Goal: Information Seeking & Learning: Learn about a topic

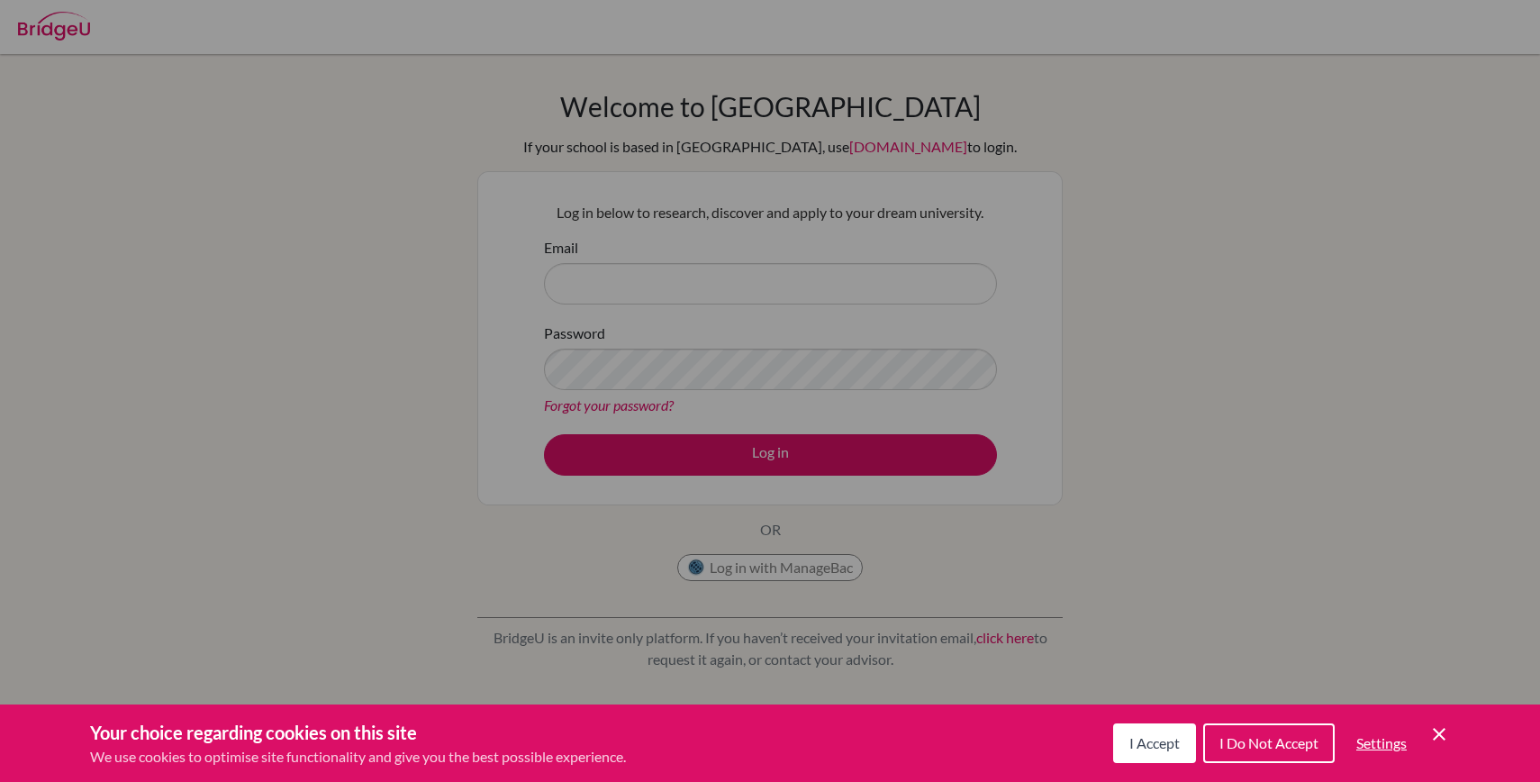
click at [1243, 755] on button "I Do Not Accept" at bounding box center [1268, 743] width 131 height 40
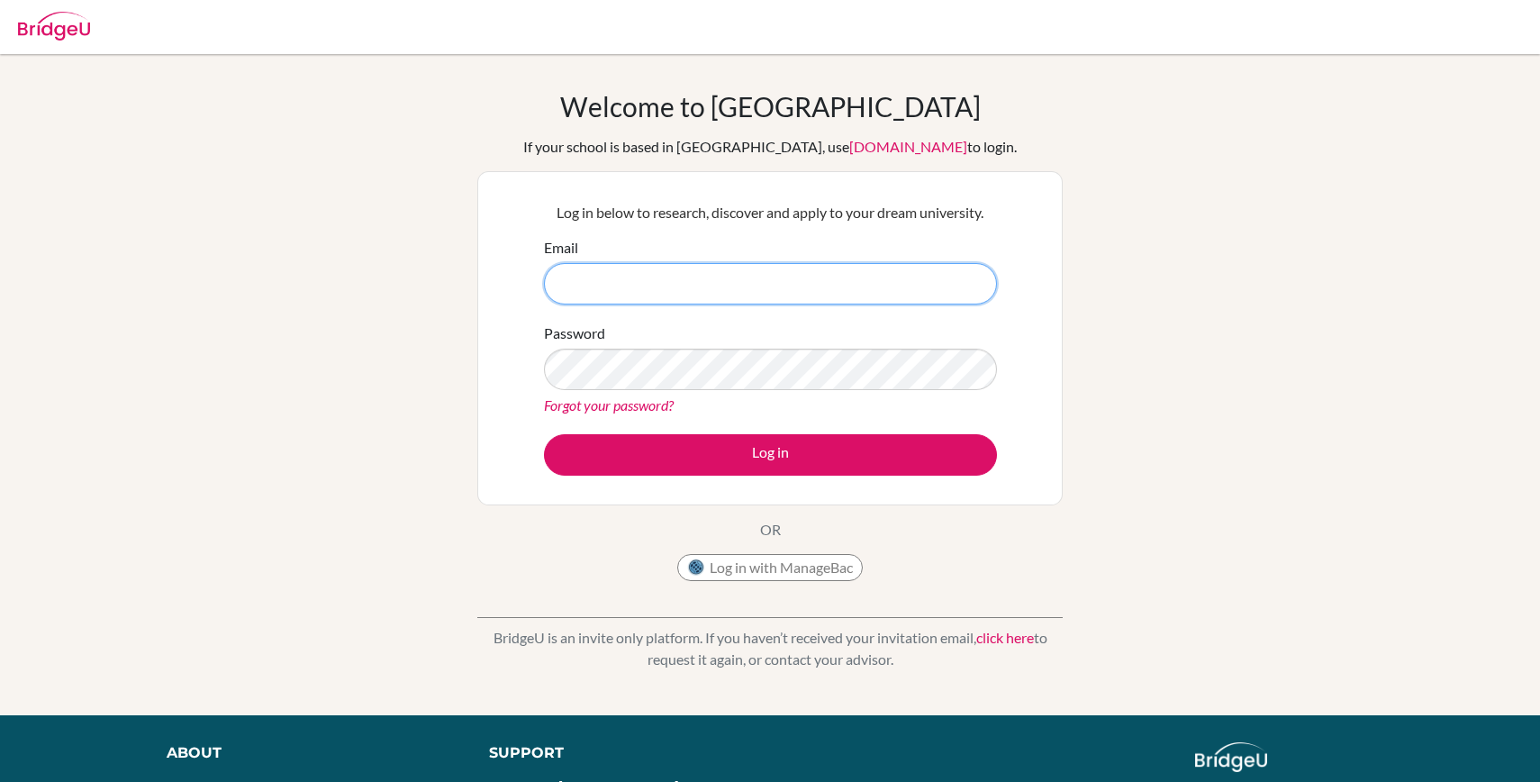
click at [638, 272] on input "Email" at bounding box center [770, 283] width 453 height 41
type input "konigh.patrick@gmail.com"
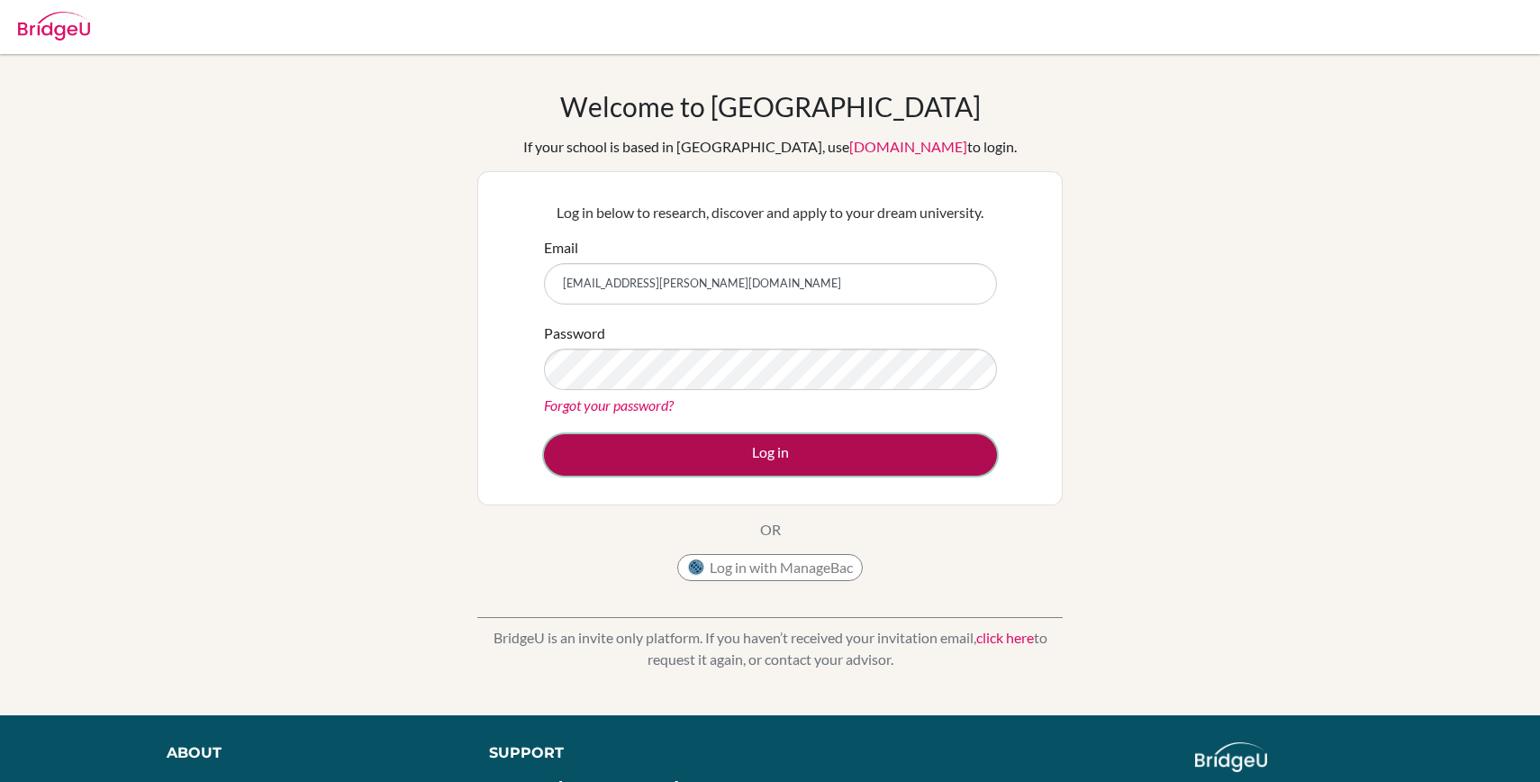
click at [746, 455] on button "Log in" at bounding box center [770, 454] width 453 height 41
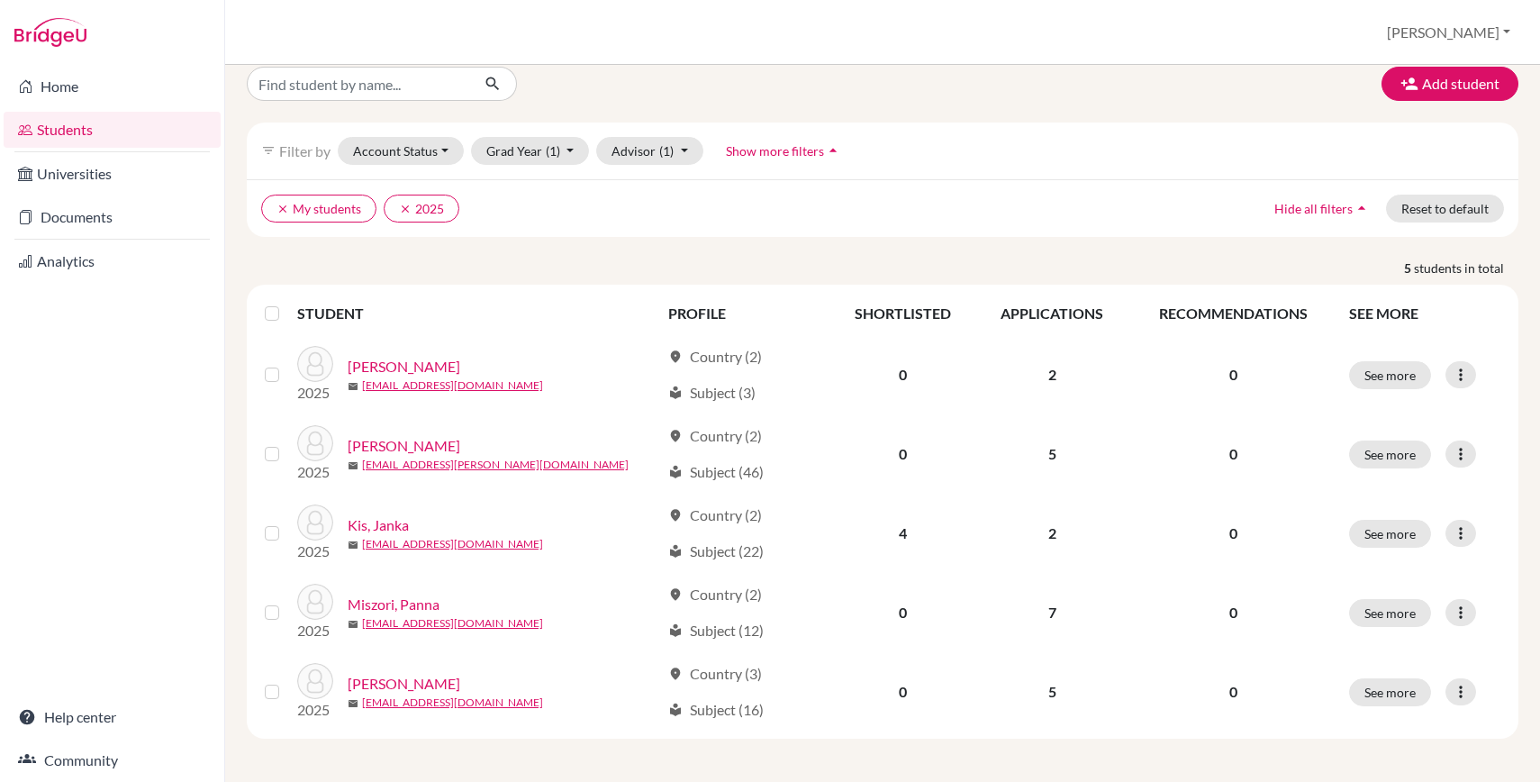
scroll to position [17, 0]
click at [403, 213] on icon "clear" at bounding box center [405, 211] width 13 height 13
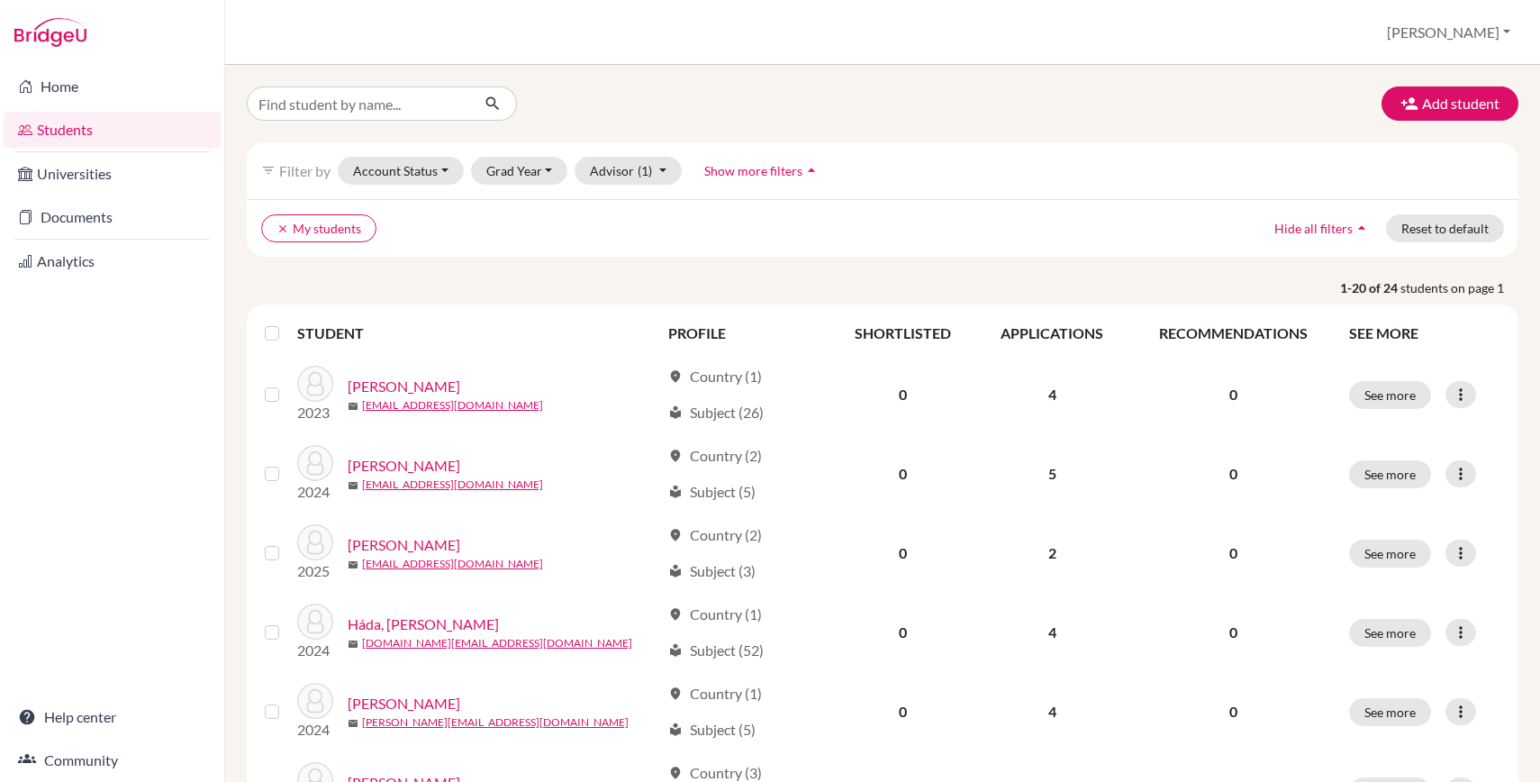
scroll to position [15, 0]
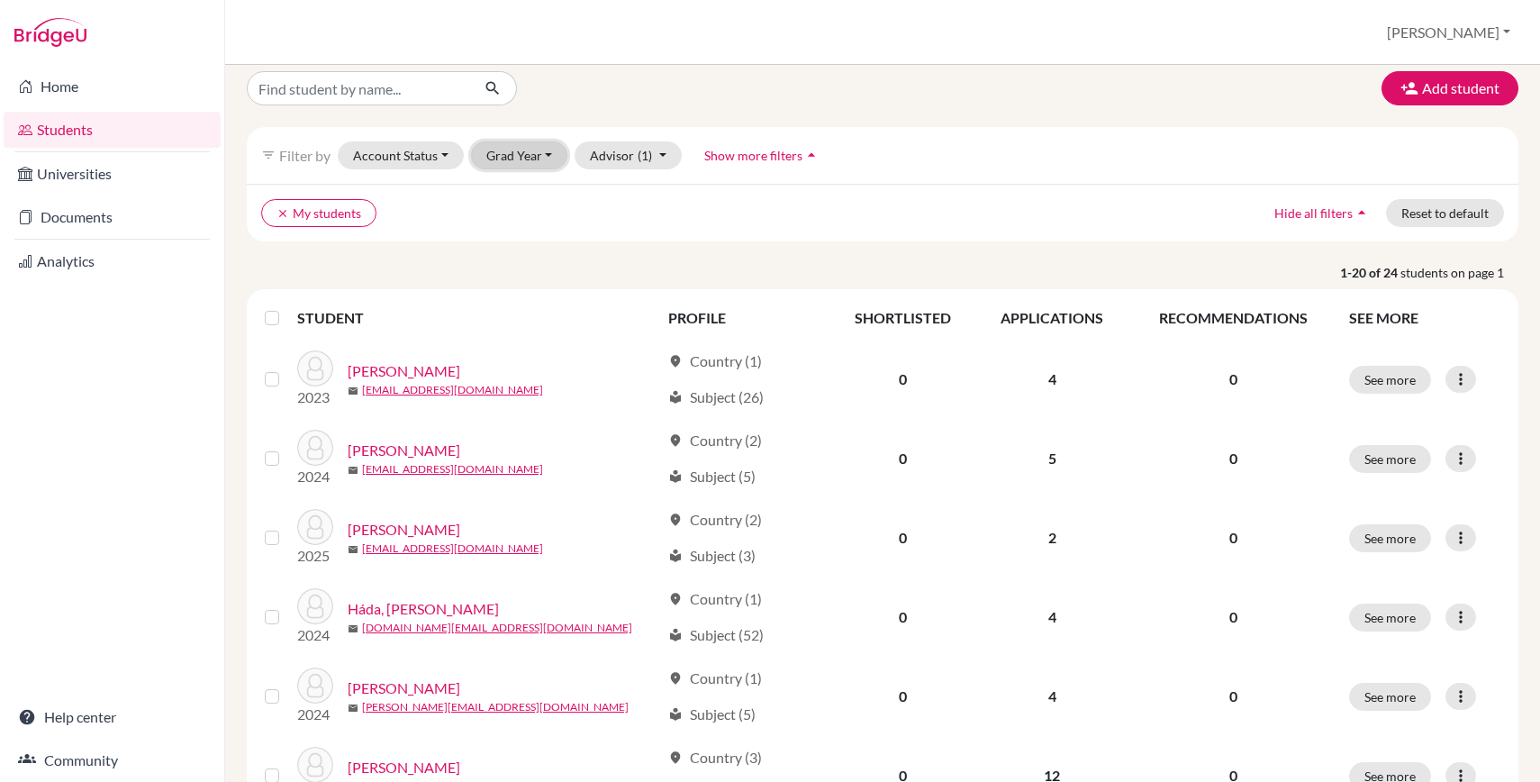
click at [538, 148] on button "Grad Year" at bounding box center [519, 155] width 97 height 28
click at [538, 198] on div "2026" at bounding box center [524, 194] width 63 height 22
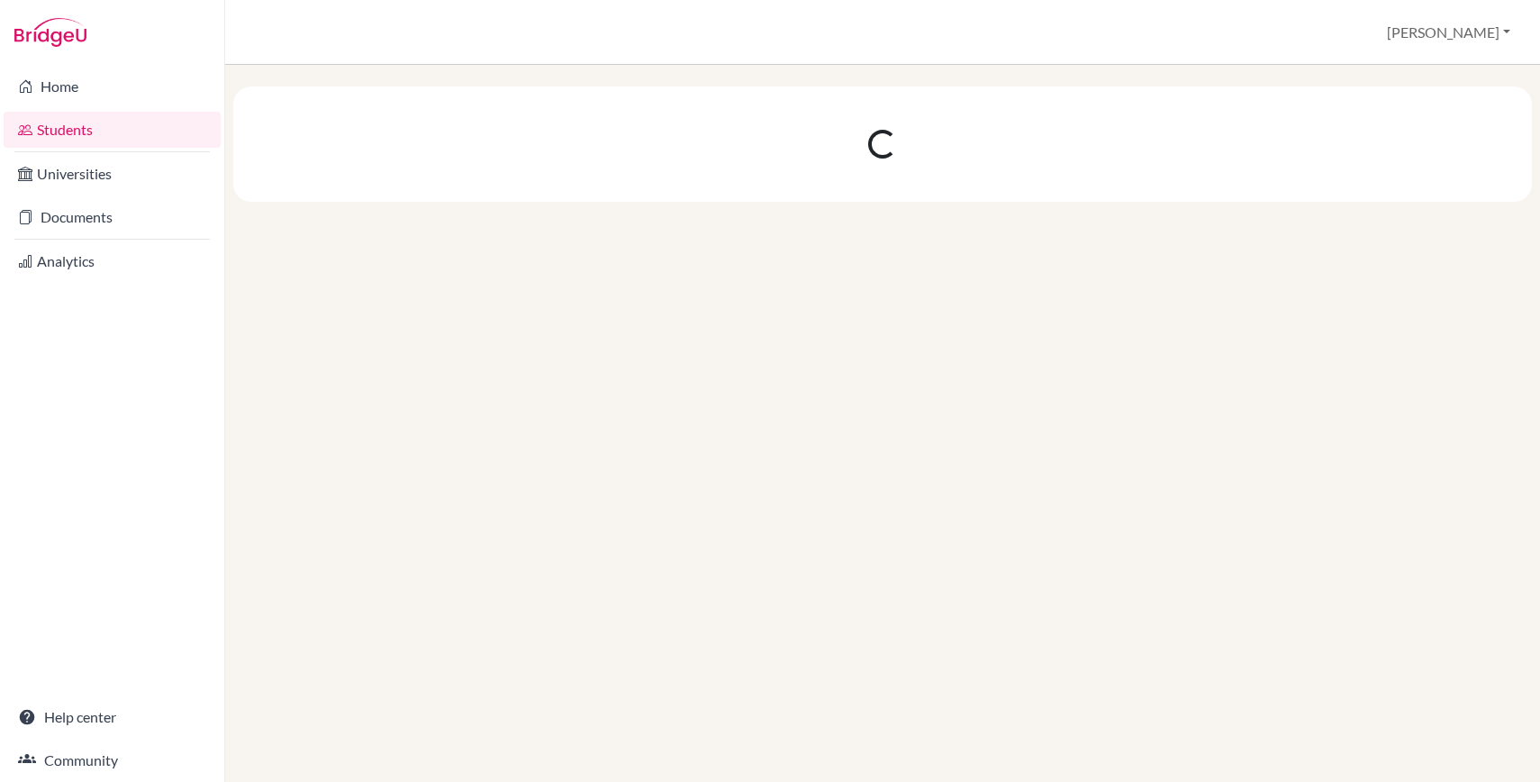
scroll to position [0, 0]
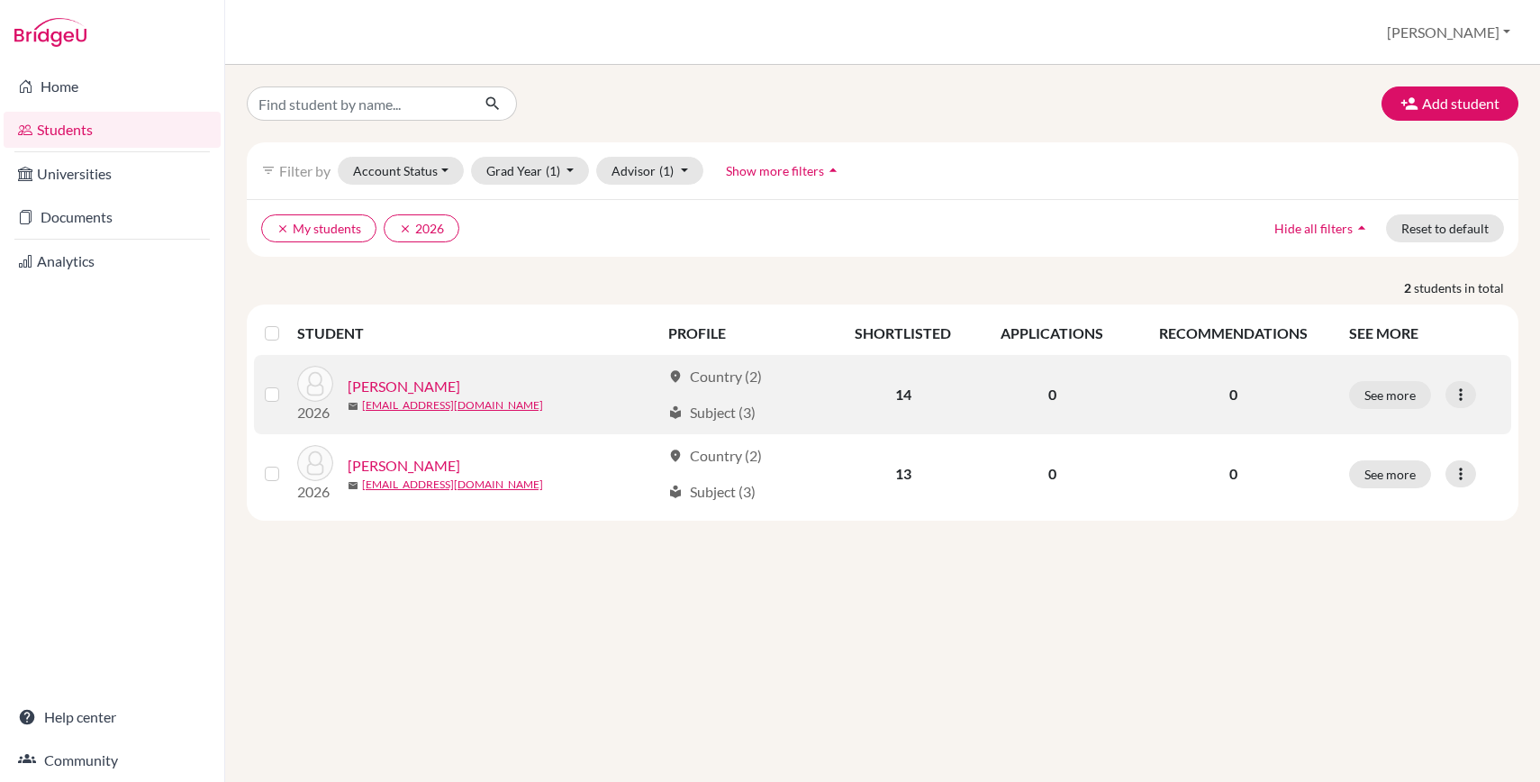
click at [414, 381] on link "[PERSON_NAME]" at bounding box center [404, 386] width 113 height 22
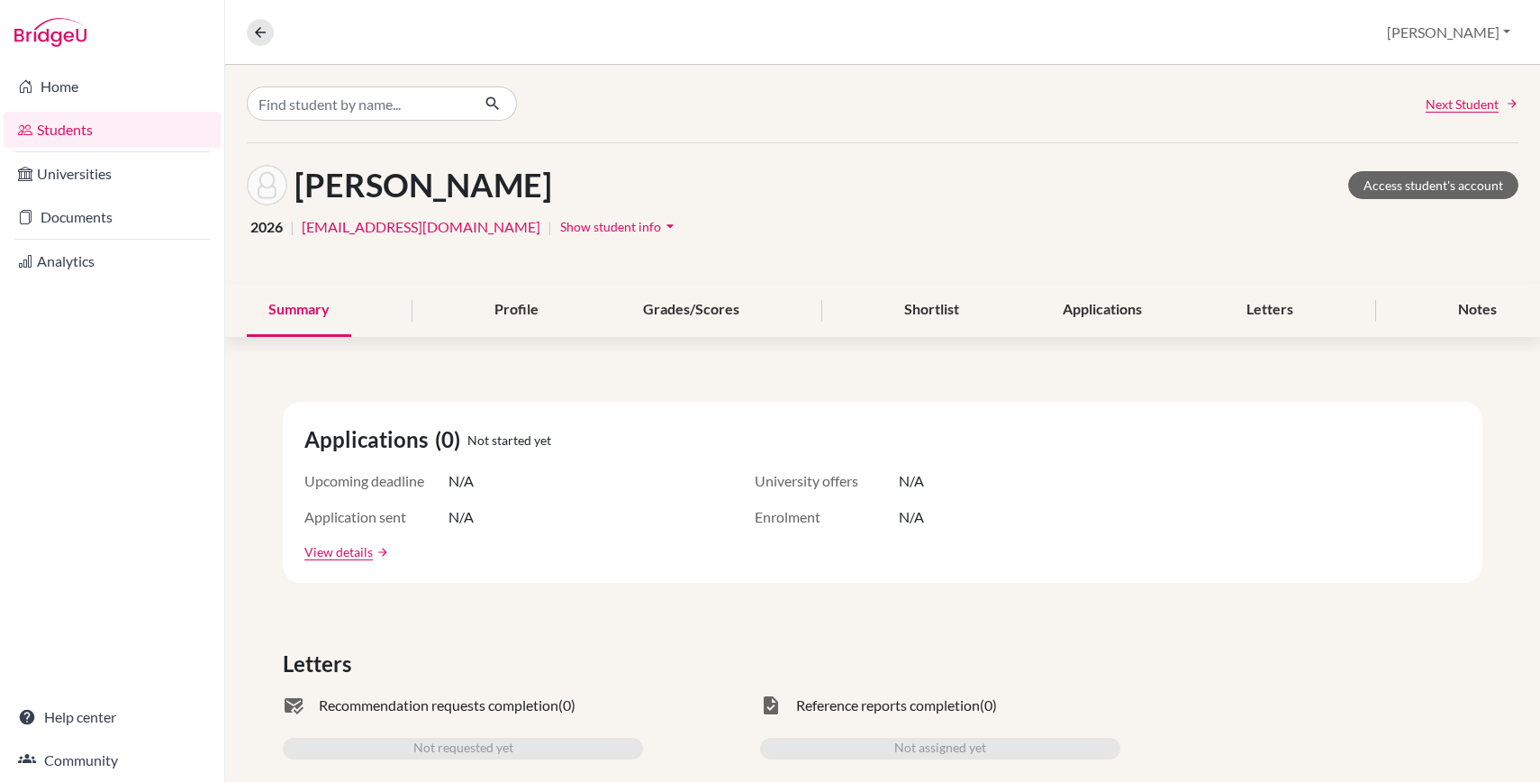
scroll to position [61, 0]
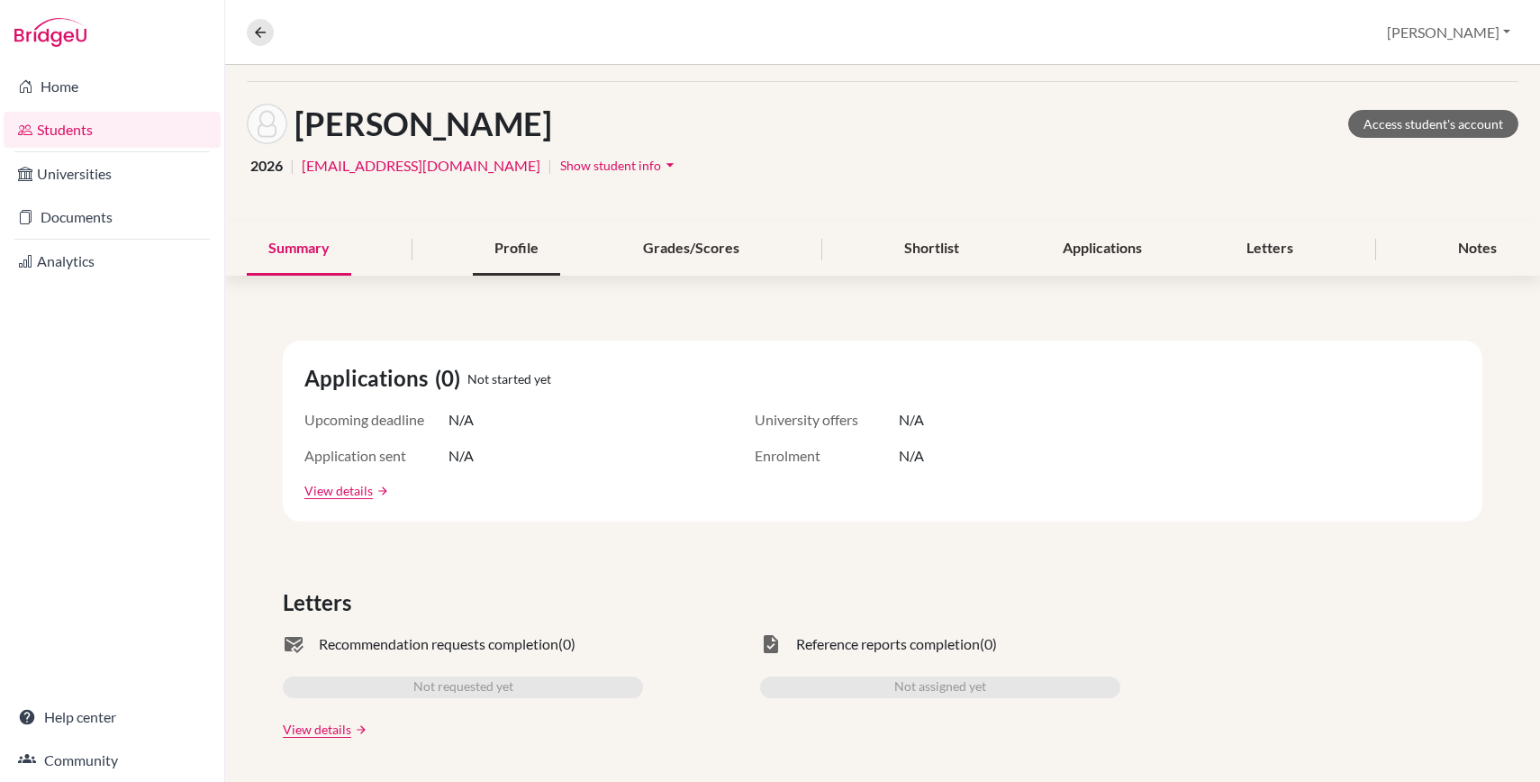
click at [529, 252] on div "Profile" at bounding box center [516, 248] width 87 height 53
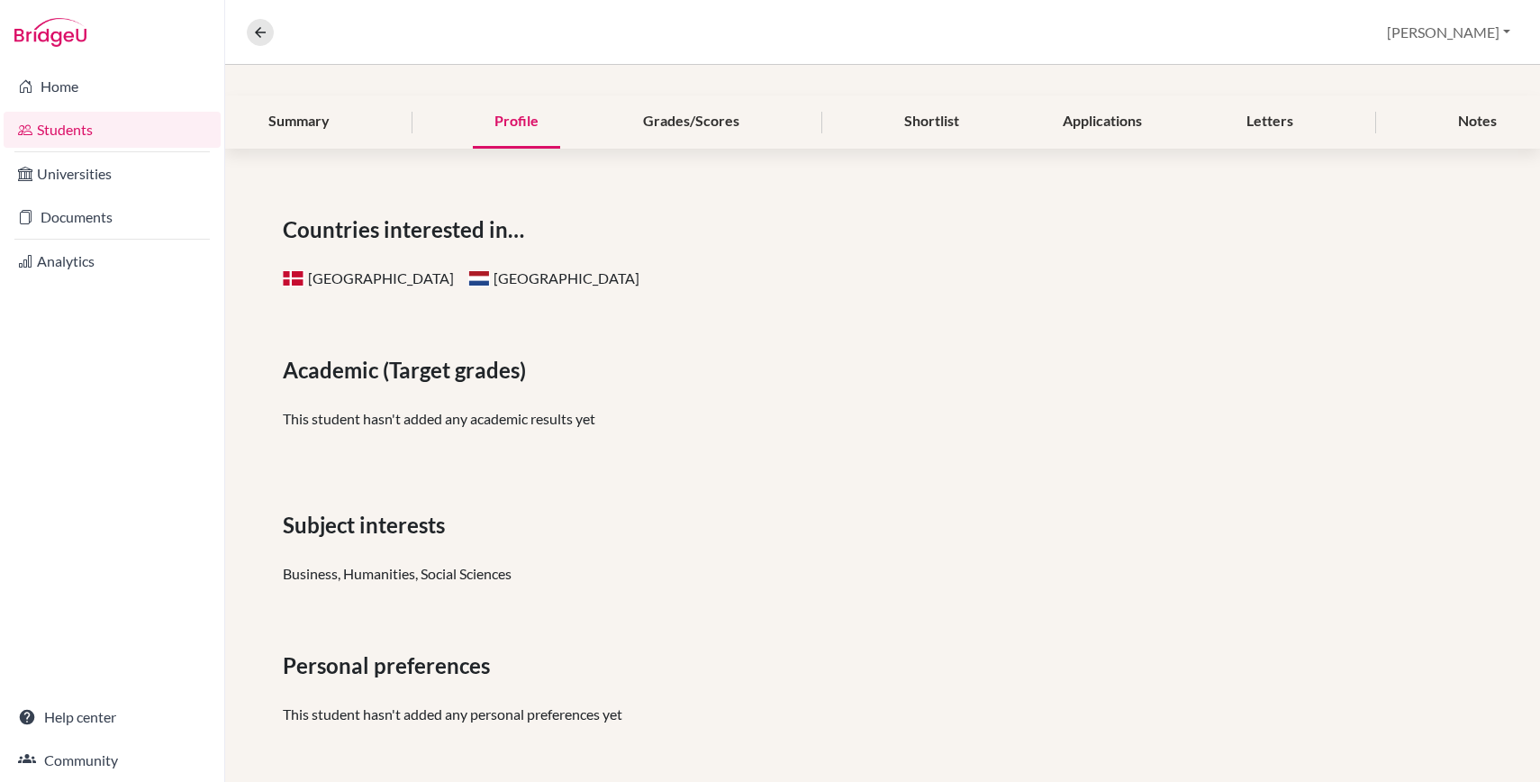
scroll to position [184, 0]
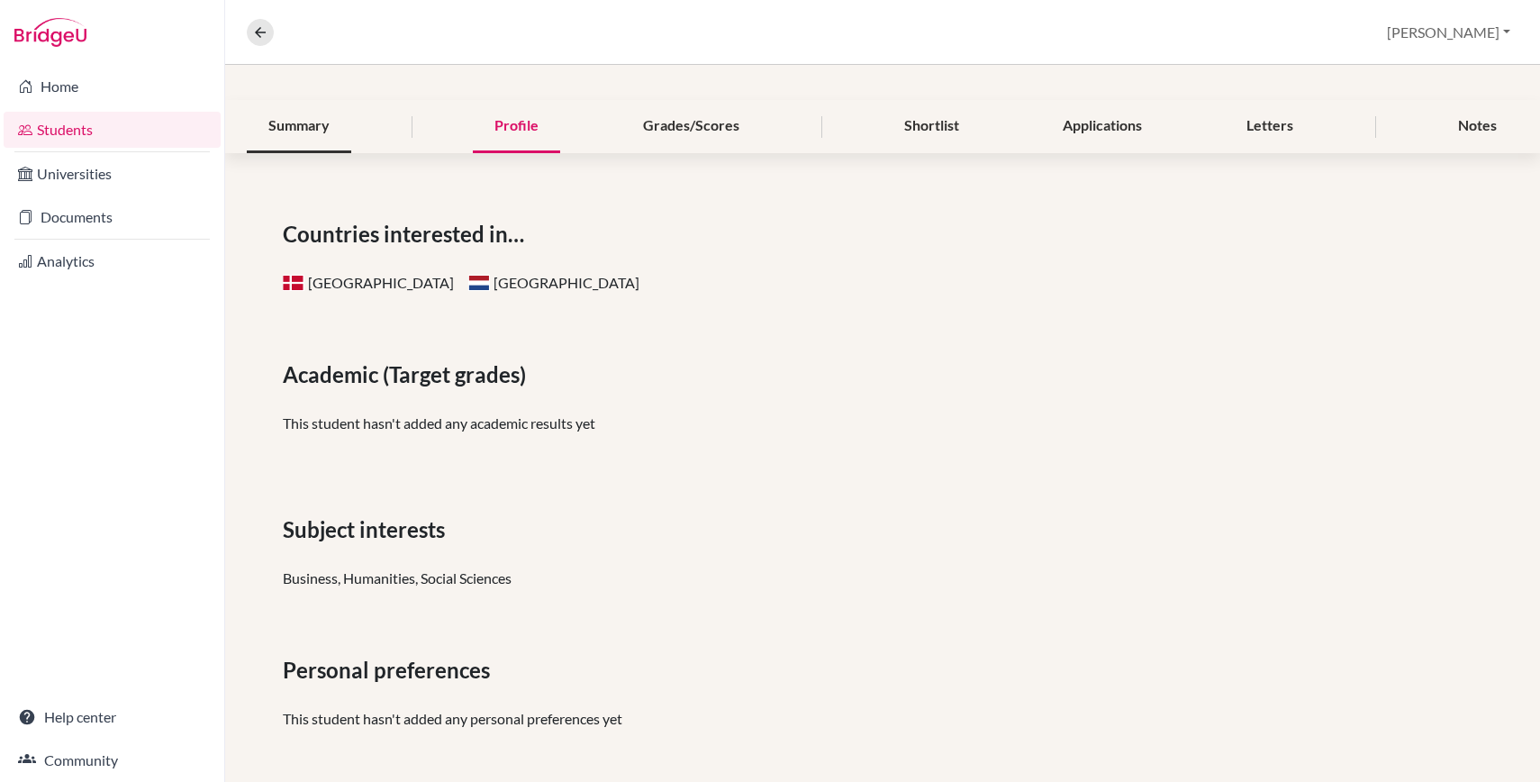
click at [305, 131] on div "Summary" at bounding box center [299, 126] width 104 height 53
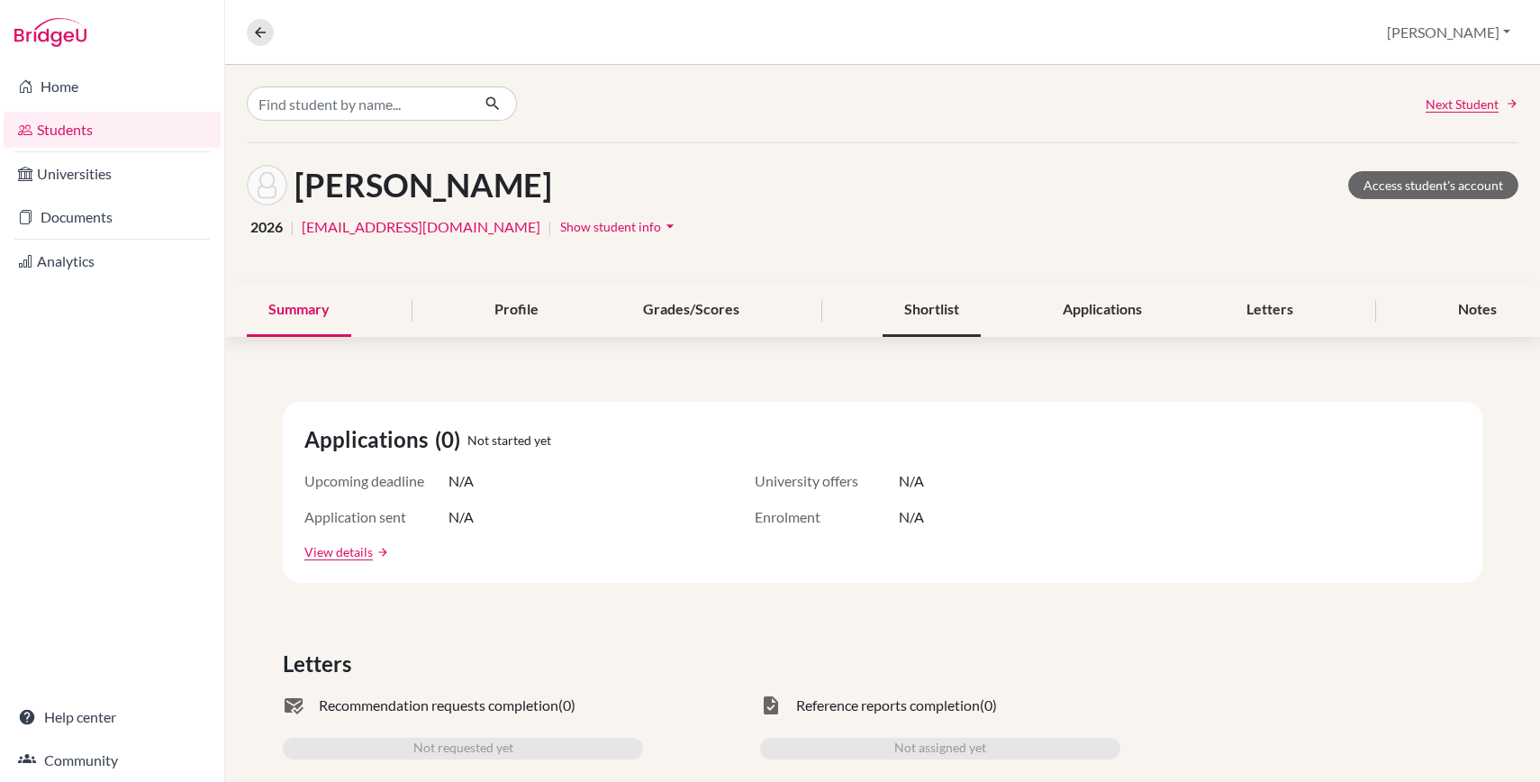
click at [930, 303] on div "Shortlist" at bounding box center [931, 310] width 98 height 53
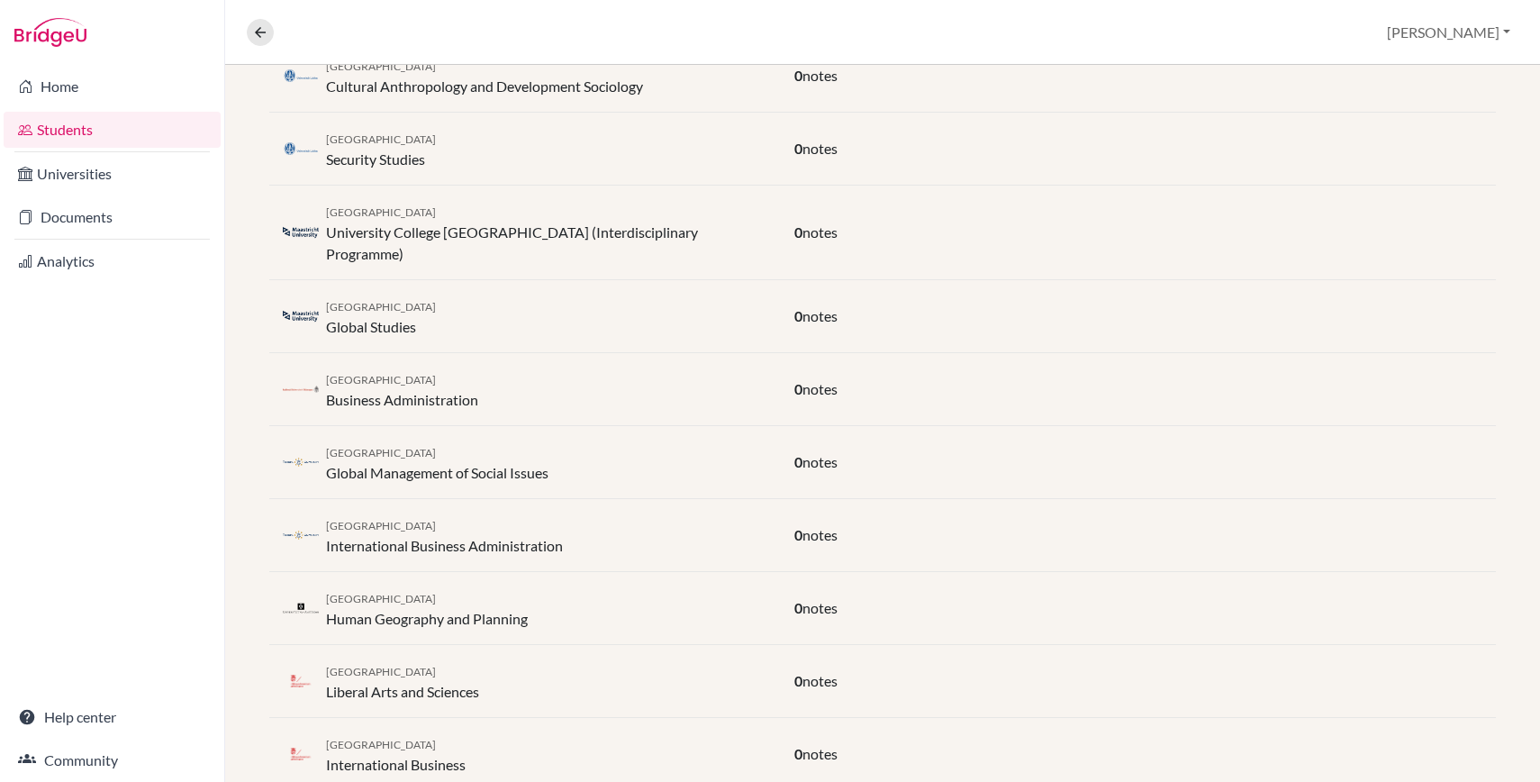
scroll to position [747, 0]
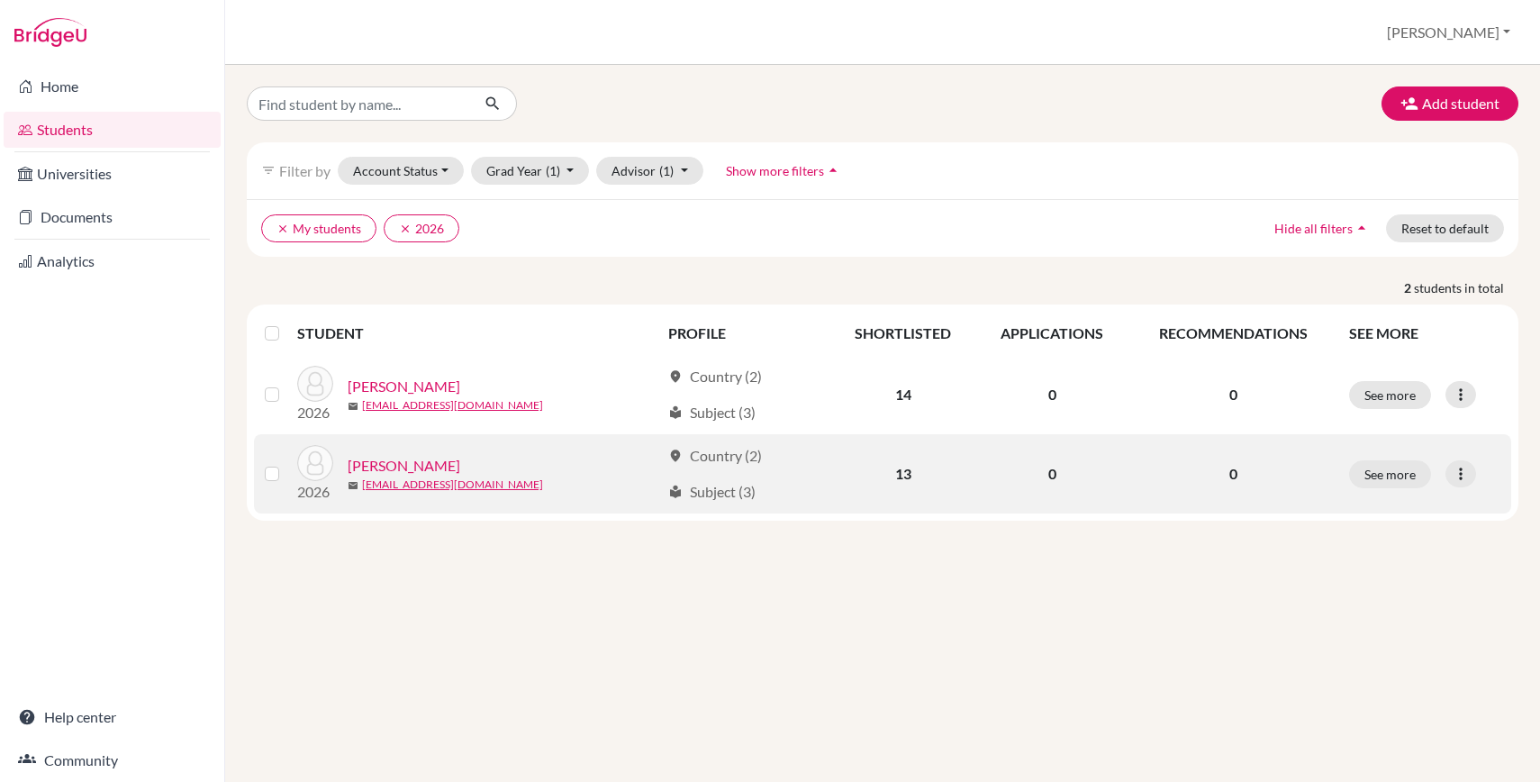
click at [388, 466] on link "[PERSON_NAME]" at bounding box center [404, 466] width 113 height 22
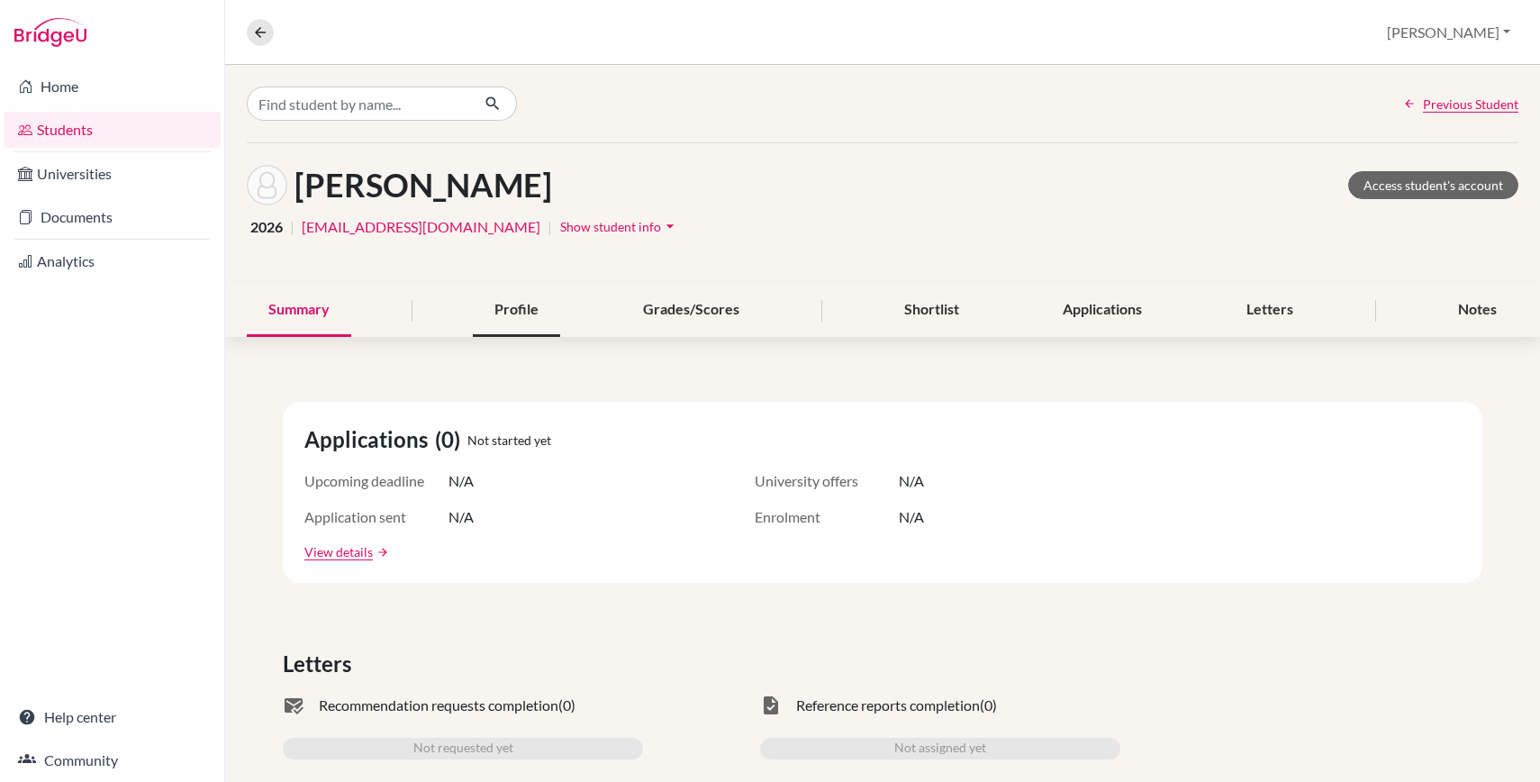
click at [515, 329] on div "Profile" at bounding box center [516, 310] width 87 height 53
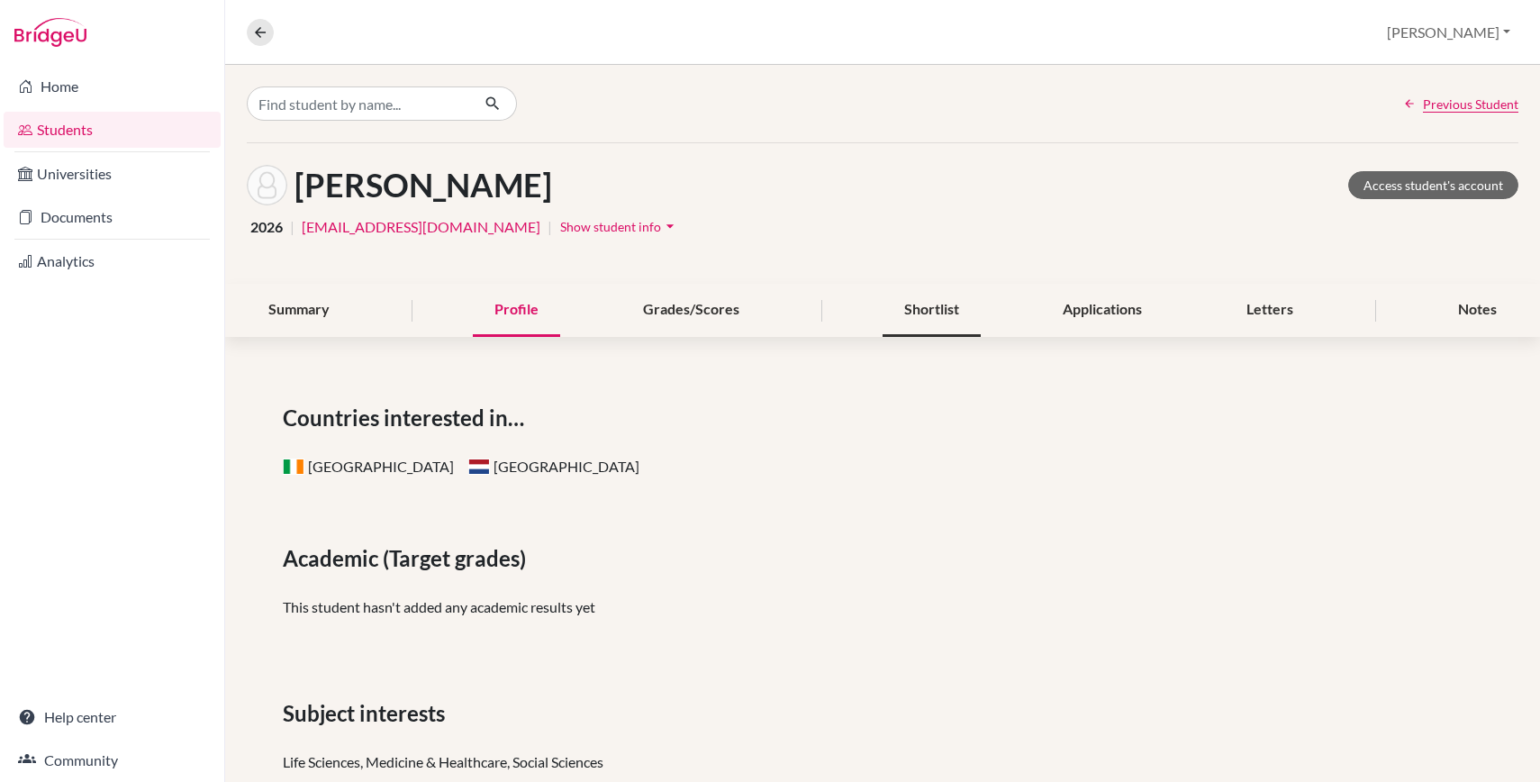
click at [932, 321] on div "Shortlist" at bounding box center [931, 310] width 98 height 53
